Goal: Task Accomplishment & Management: Manage account settings

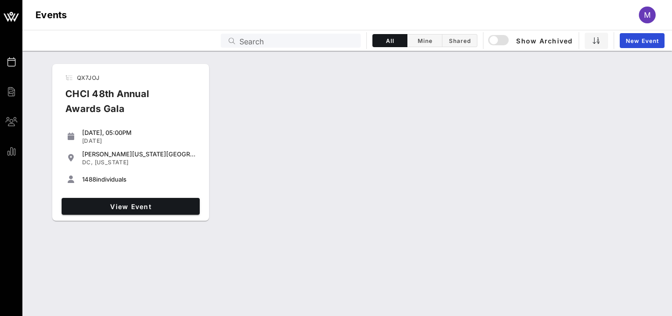
click at [102, 108] on div "CHCI 48th Annual Awards Gala" at bounding box center [124, 104] width 132 height 37
click at [119, 200] on link "View Event" at bounding box center [131, 206] width 138 height 17
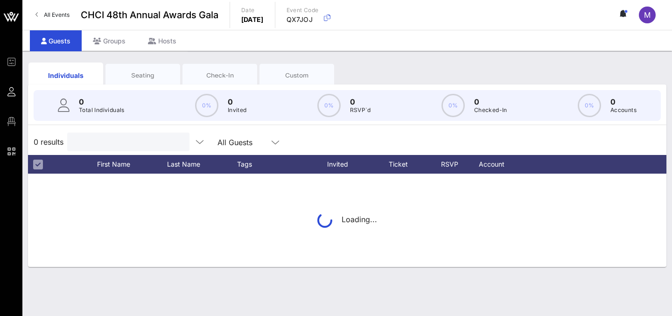
click at [109, 136] on input "text" at bounding box center [127, 142] width 109 height 12
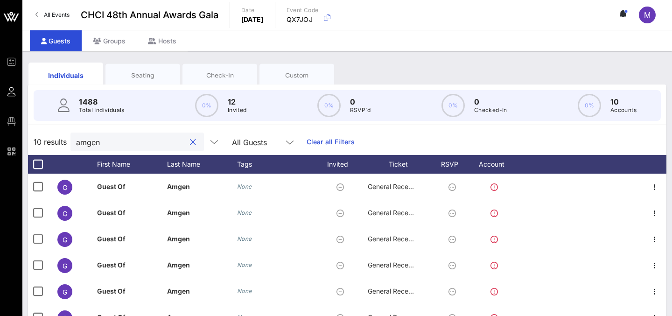
type input "amgen"
click at [143, 79] on div "Seating" at bounding box center [143, 75] width 75 height 23
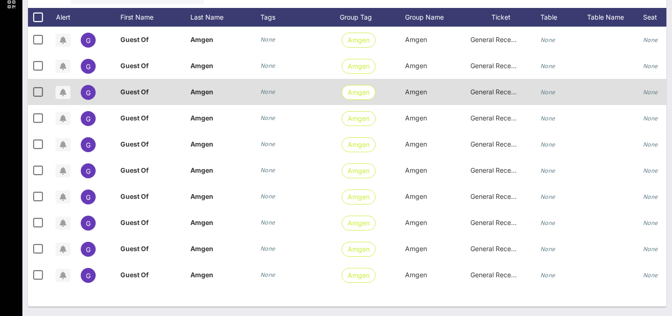
scroll to position [0, 103]
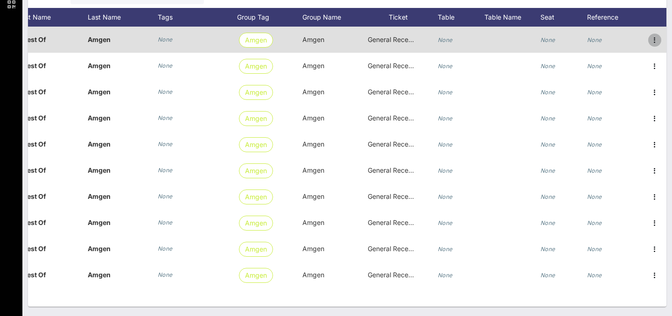
click at [658, 40] on icon "button" at bounding box center [655, 40] width 11 height 11
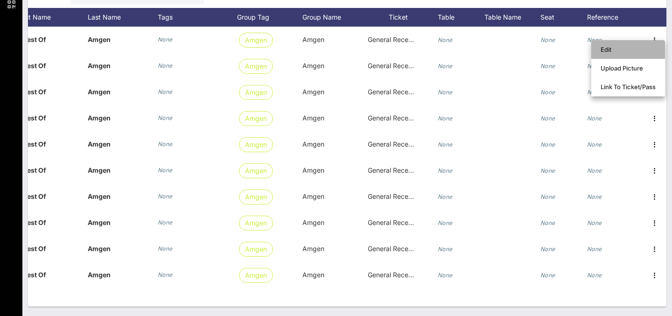
click at [639, 46] on div "Edit" at bounding box center [628, 49] width 55 height 7
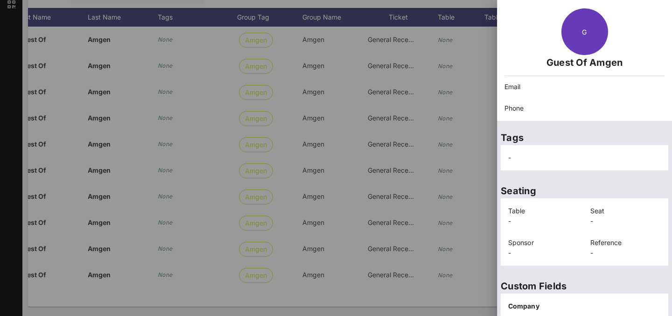
scroll to position [0, 0]
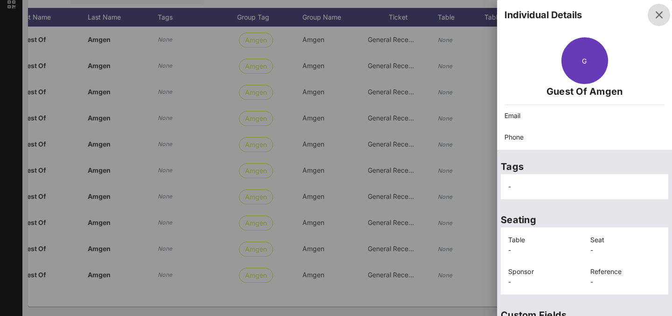
click at [658, 12] on icon "button" at bounding box center [659, 14] width 11 height 11
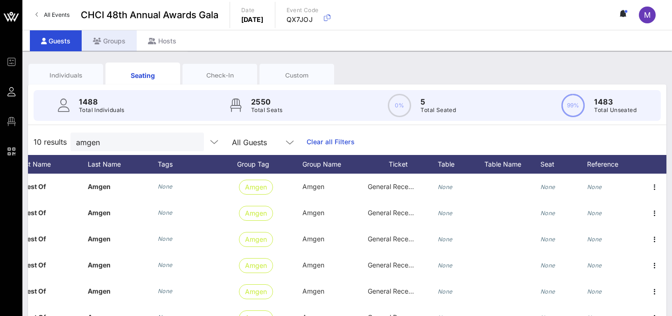
click at [101, 50] on div "Groups" at bounding box center [109, 40] width 55 height 21
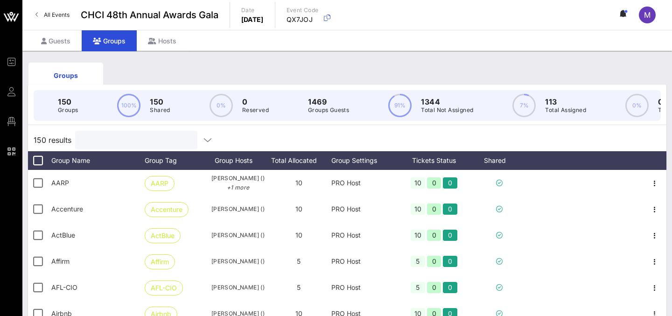
click at [113, 143] on input "text" at bounding box center [135, 140] width 109 height 12
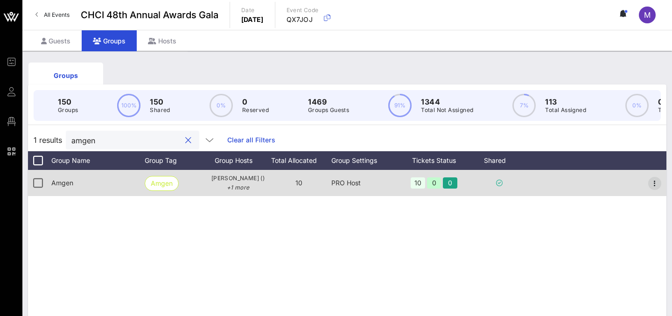
type input "amgen"
click at [653, 182] on icon "button" at bounding box center [655, 183] width 11 height 11
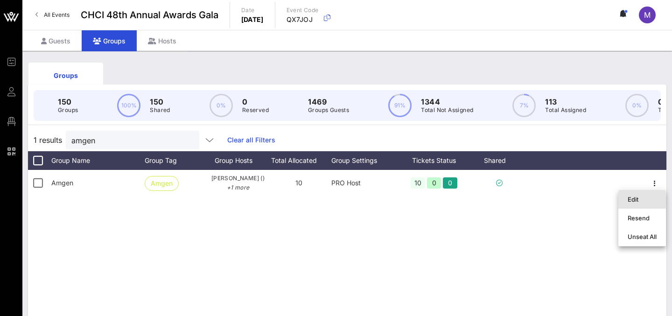
click at [638, 202] on div "Edit" at bounding box center [642, 199] width 29 height 7
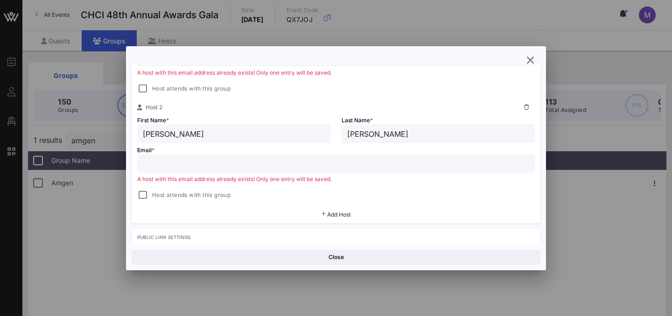
scroll to position [243, 0]
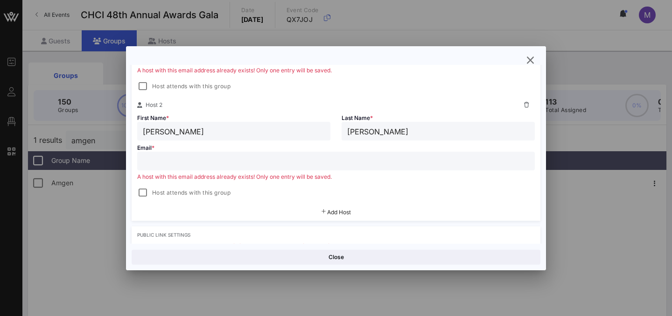
click at [318, 156] on input "text" at bounding box center [336, 161] width 387 height 12
paste input "mailto:[EMAIL_ADDRESS][DOMAIN_NAME]"
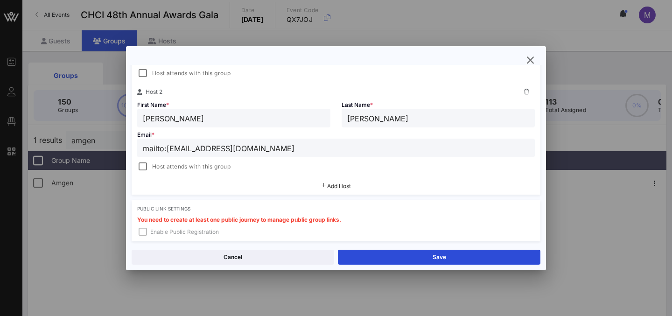
scroll to position [230, 0]
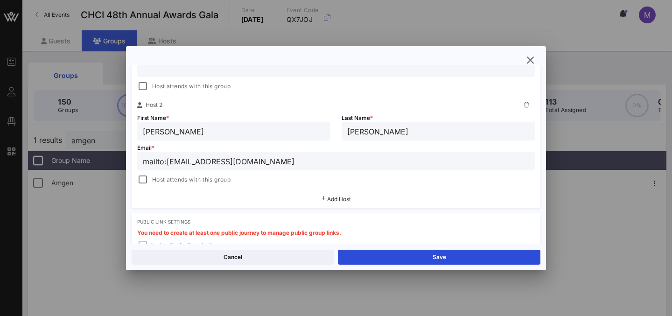
drag, startPoint x: 167, startPoint y: 161, endPoint x: 123, endPoint y: 161, distance: 43.9
click at [123, 161] on div "Event Builder Guests Floor Plan QR Scanner CHCI 48th Annual Awards Gala All Eve…" at bounding box center [336, 244] width 672 height 489
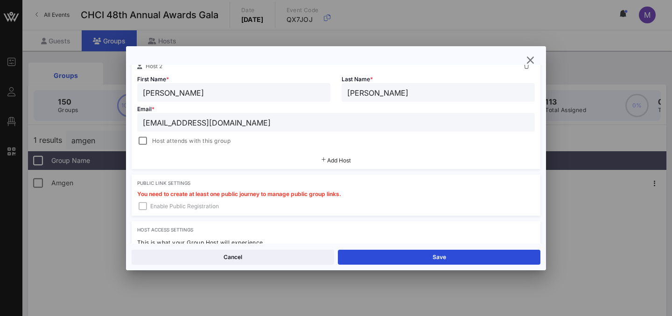
scroll to position [274, 0]
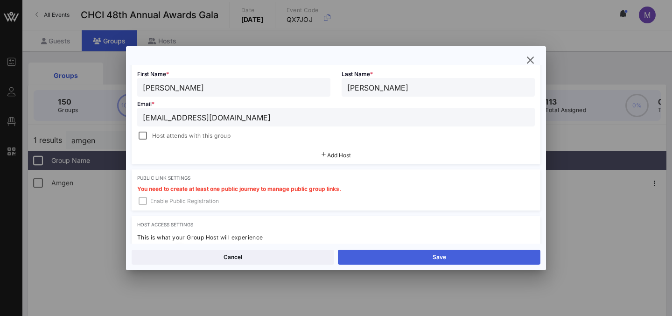
type input "bohanno@amgen.com"
click at [355, 256] on button "Save" at bounding box center [439, 257] width 203 height 15
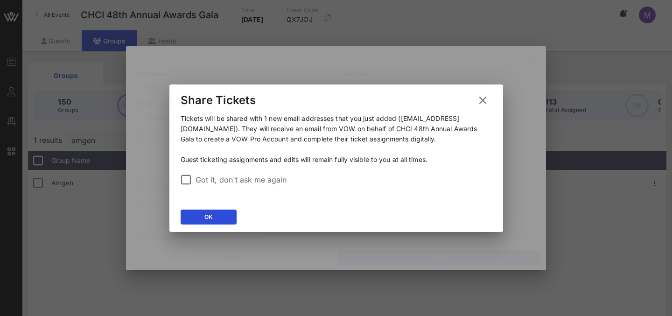
click at [483, 96] on icon at bounding box center [483, 100] width 13 height 11
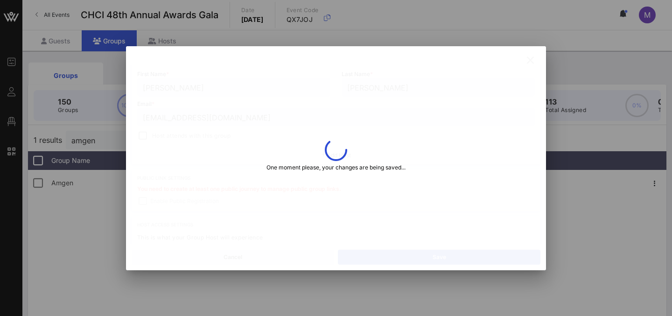
click at [525, 64] on div at bounding box center [336, 158] width 420 height 224
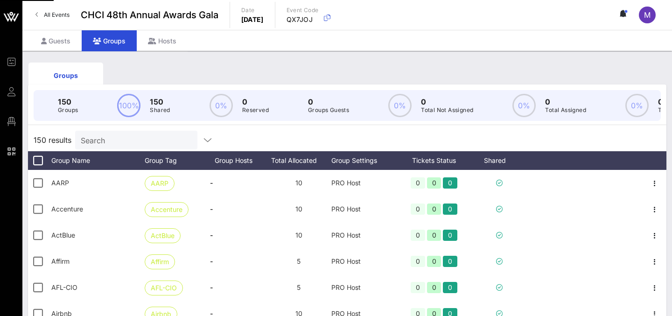
click at [142, 144] on input "Search" at bounding box center [135, 140] width 109 height 12
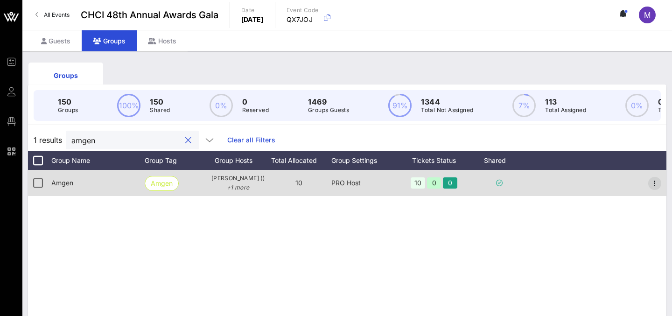
type input "amgen"
click at [651, 181] on icon "button" at bounding box center [655, 183] width 11 height 11
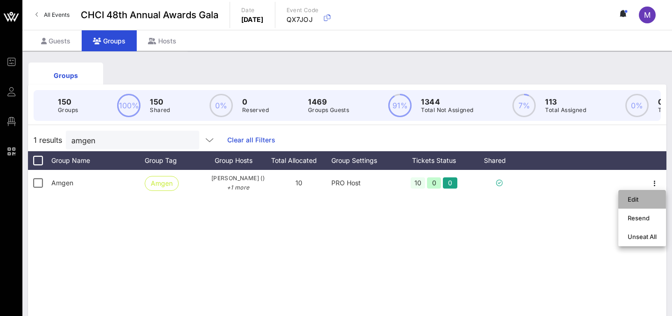
click at [646, 200] on div "Edit" at bounding box center [642, 199] width 29 height 7
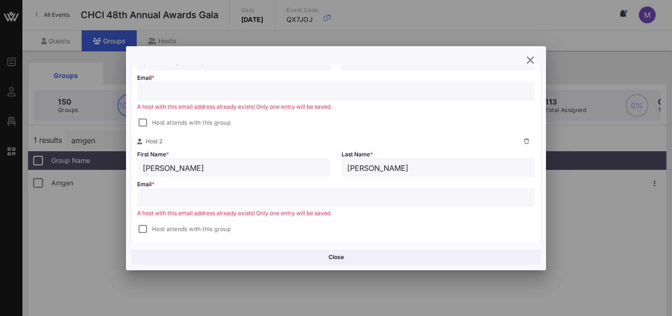
scroll to position [213, 0]
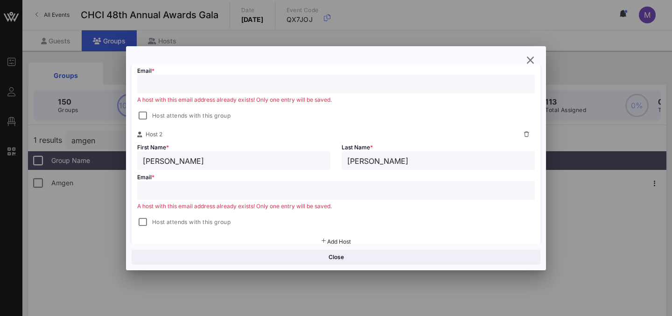
click at [328, 195] on input "text" at bounding box center [336, 190] width 387 height 12
paste input "mailto:[EMAIL_ADDRESS][DOMAIN_NAME]"
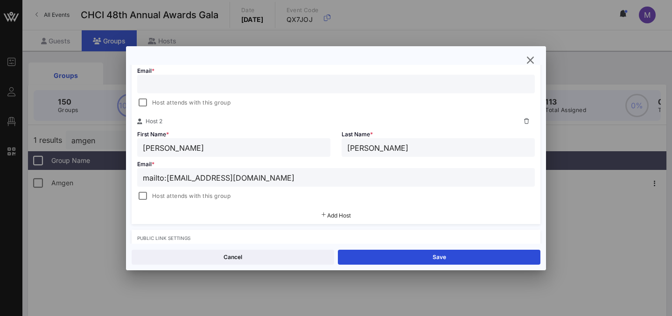
click at [164, 177] on input "mailto:[EMAIL_ADDRESS][DOMAIN_NAME]" at bounding box center [336, 177] width 387 height 12
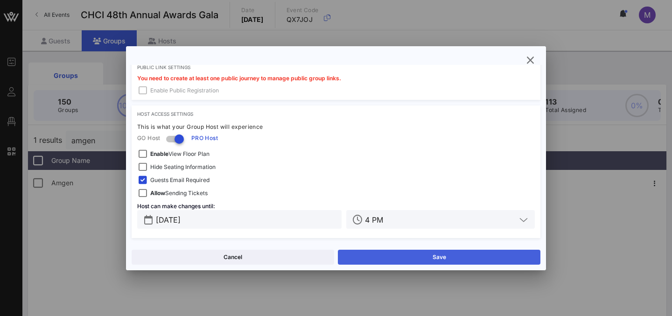
type input "[EMAIL_ADDRESS][DOMAIN_NAME]"
click at [396, 256] on button "Save" at bounding box center [439, 257] width 203 height 15
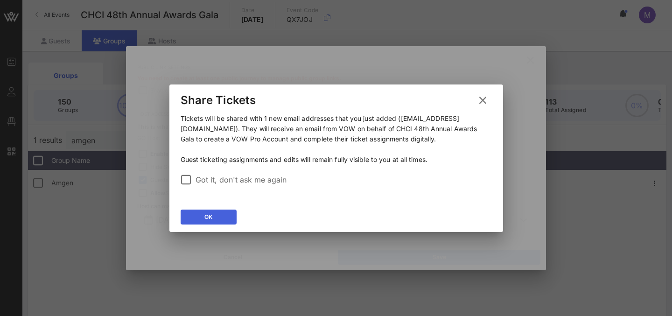
click at [224, 221] on button "OK" at bounding box center [209, 217] width 56 height 15
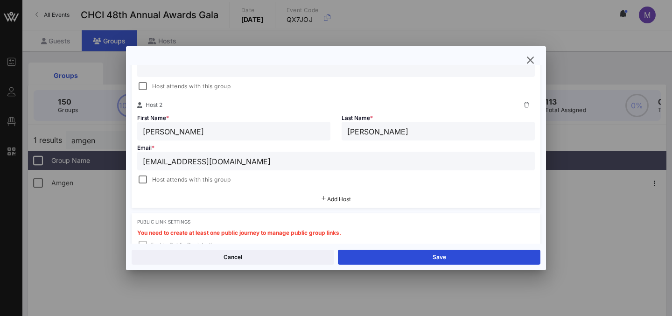
scroll to position [218, 0]
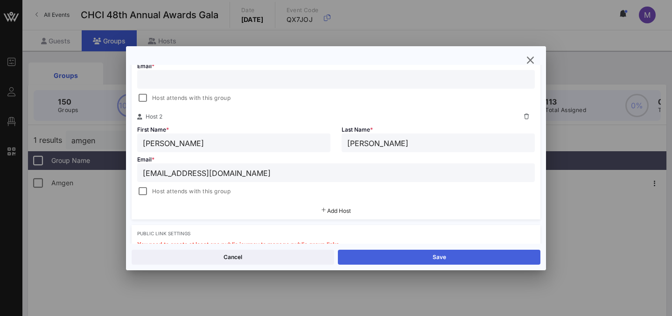
click at [379, 256] on button "Save" at bounding box center [439, 257] width 203 height 15
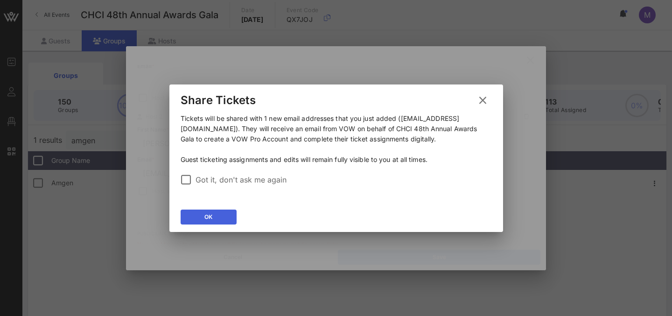
click at [216, 218] on button "OK" at bounding box center [209, 217] width 56 height 15
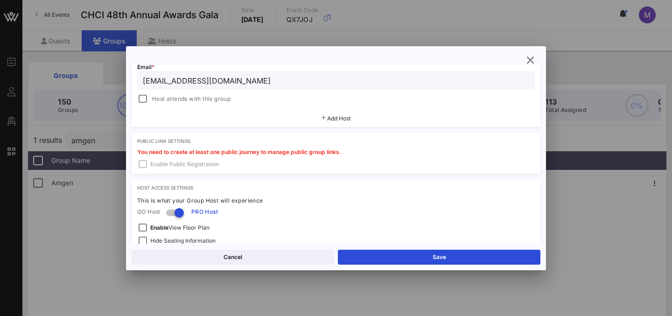
scroll to position [384, 0]
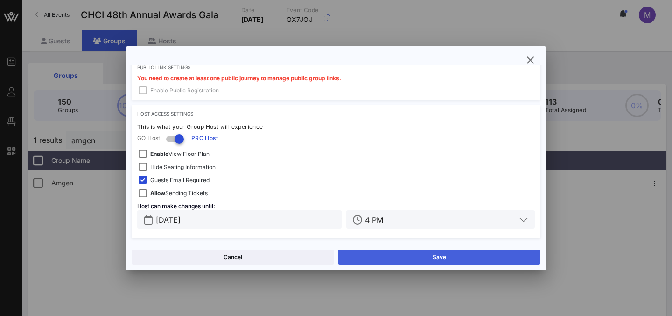
click at [347, 261] on button "Save" at bounding box center [439, 257] width 203 height 15
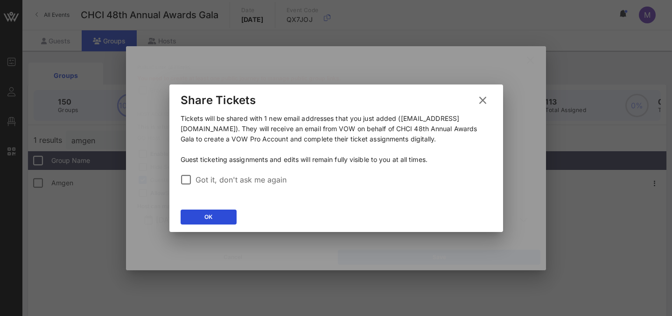
click at [480, 101] on icon at bounding box center [483, 100] width 13 height 11
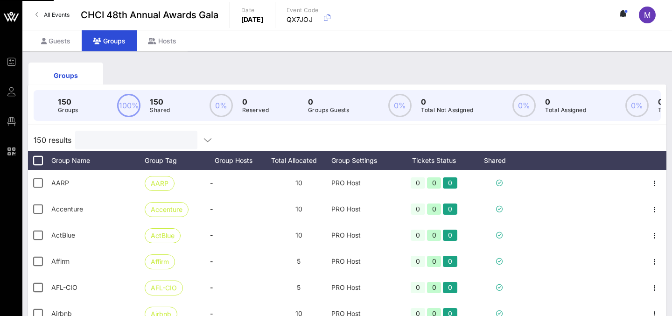
click at [135, 138] on input "text" at bounding box center [135, 140] width 109 height 12
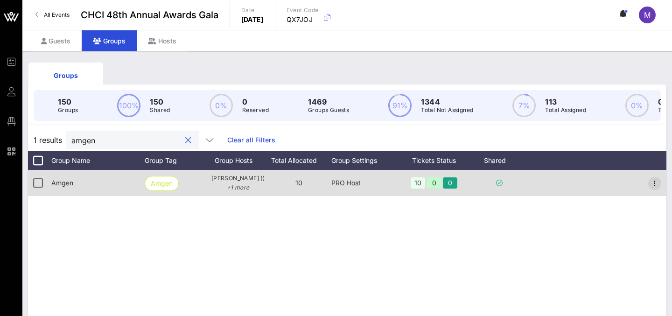
type input "amgen"
click at [655, 183] on icon "button" at bounding box center [655, 183] width 11 height 11
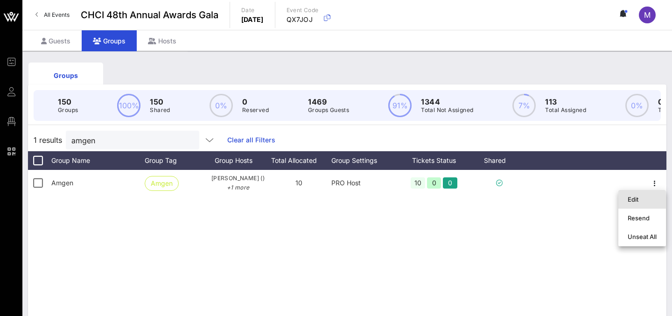
click at [644, 200] on div "Edit" at bounding box center [642, 199] width 29 height 7
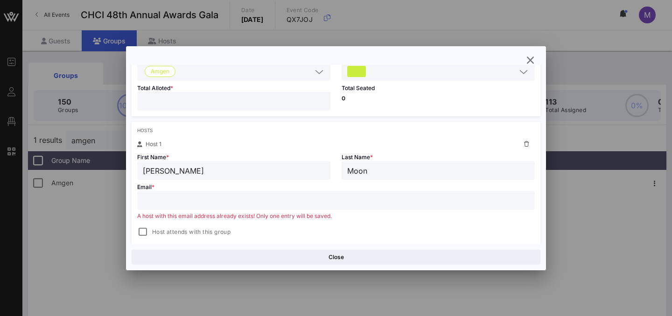
scroll to position [274, 0]
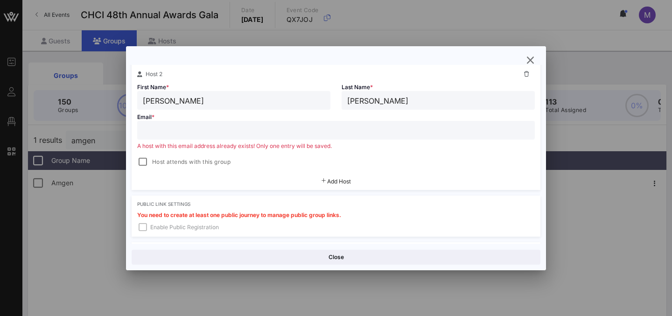
click at [330, 132] on input "text" at bounding box center [336, 130] width 387 height 12
paste input "mailto:[EMAIL_ADDRESS][DOMAIN_NAME]"
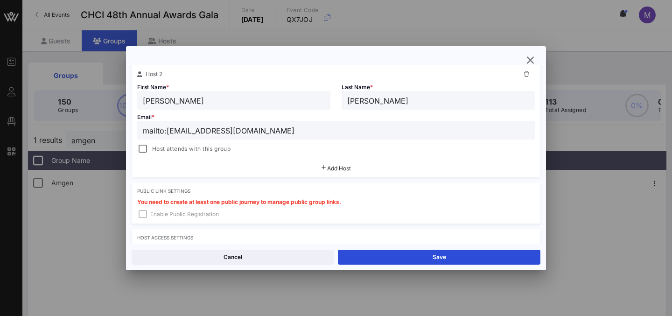
drag, startPoint x: 167, startPoint y: 129, endPoint x: 99, endPoint y: 129, distance: 67.2
click at [99, 129] on div "Event Builder Guests Floor Plan QR Scanner CHCI 48th Annual Awards Gala All Eve…" at bounding box center [336, 244] width 672 height 489
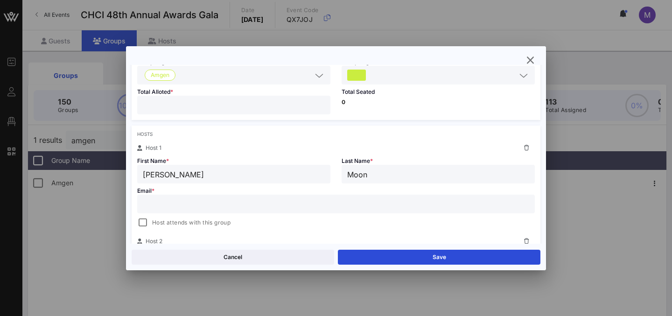
scroll to position [94, 0]
type input "[EMAIL_ADDRESS][DOMAIN_NAME]"
click at [370, 204] on input "text" at bounding box center [336, 204] width 387 height 12
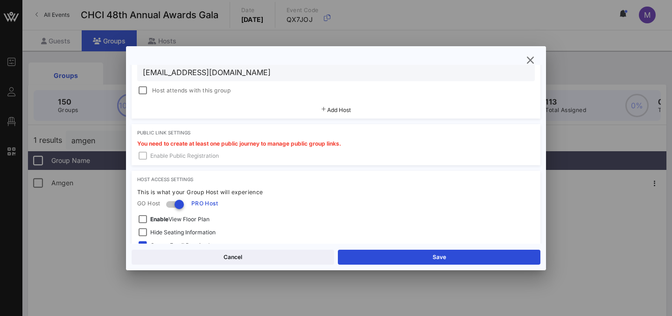
scroll to position [340, 0]
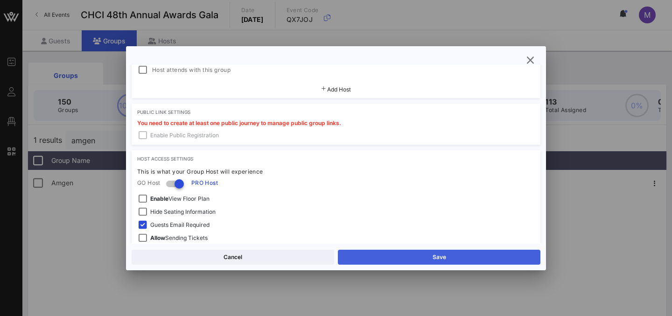
type input "[EMAIL_ADDRESS][DOMAIN_NAME]"
click at [403, 259] on button "Save" at bounding box center [439, 257] width 203 height 15
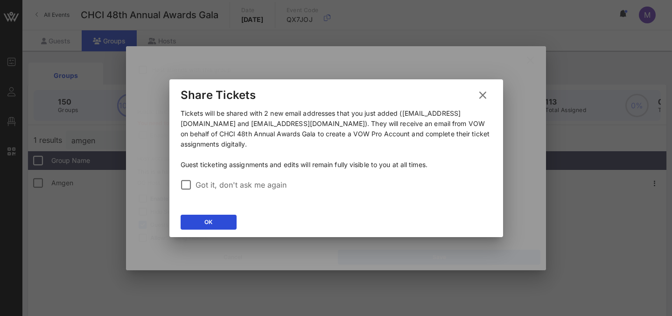
click at [204, 182] on label "Got it, don't ask me again" at bounding box center [344, 184] width 297 height 9
click at [203, 219] on button "OK" at bounding box center [209, 222] width 56 height 15
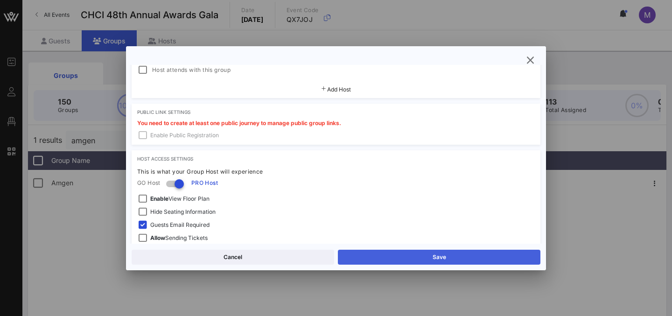
click at [374, 259] on button "Save" at bounding box center [439, 257] width 203 height 15
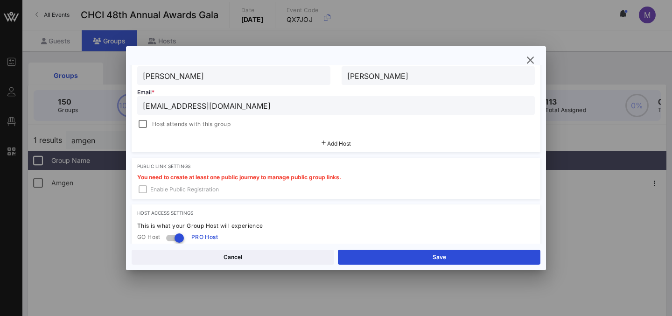
scroll to position [276, 0]
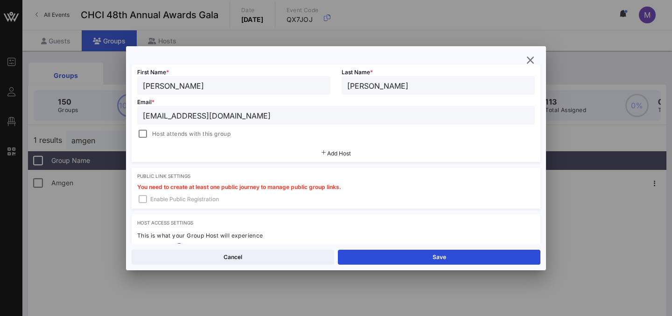
click at [292, 176] on div "Public Link Settings" at bounding box center [336, 176] width 398 height 6
click at [171, 195] on div "You need to create at least one public journey to manage public group links. En…" at bounding box center [336, 196] width 409 height 24
click at [170, 198] on div "You need to create at least one public journey to manage public group links. En…" at bounding box center [336, 196] width 409 height 24
click at [137, 200] on div "You need to create at least one public journey to manage public group links. En…" at bounding box center [336, 196] width 409 height 24
click at [142, 200] on div "You need to create at least one public journey to manage public group links. En…" at bounding box center [336, 196] width 409 height 24
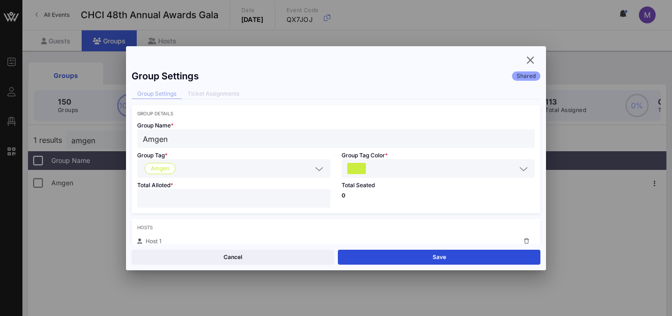
scroll to position [384, 0]
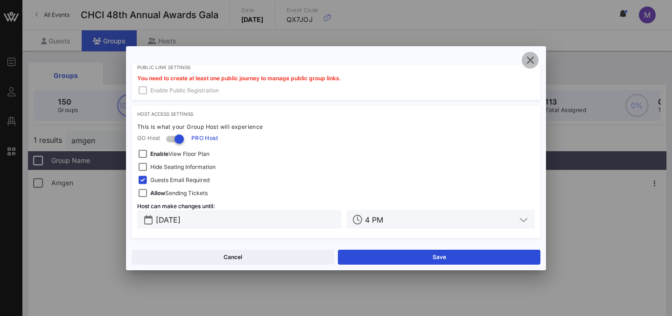
click at [529, 59] on icon "button" at bounding box center [530, 60] width 11 height 11
